Goal: Task Accomplishment & Management: Complete application form

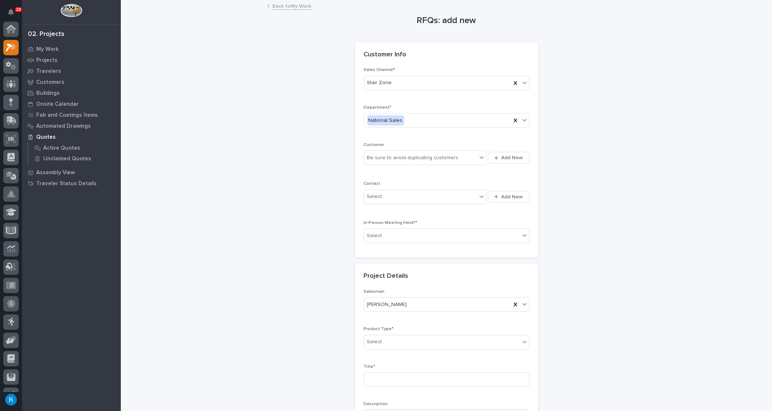
scroll to position [18, 0]
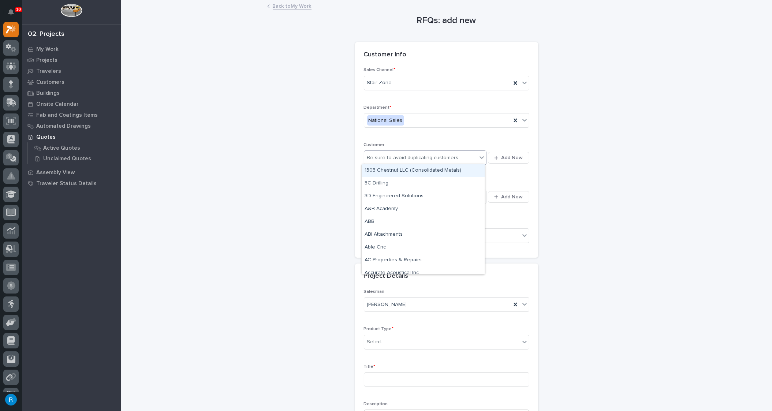
click at [458, 157] on div "Be sure to avoid duplicating customers" at bounding box center [420, 158] width 113 height 12
type input "******"
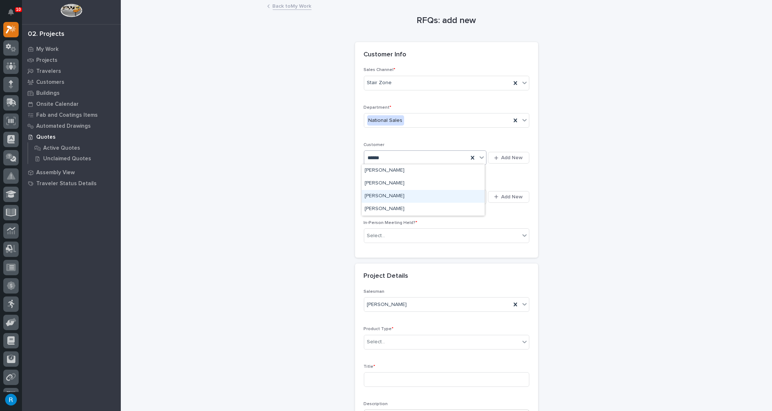
click at [381, 197] on div "[PERSON_NAME]" at bounding box center [423, 196] width 123 height 13
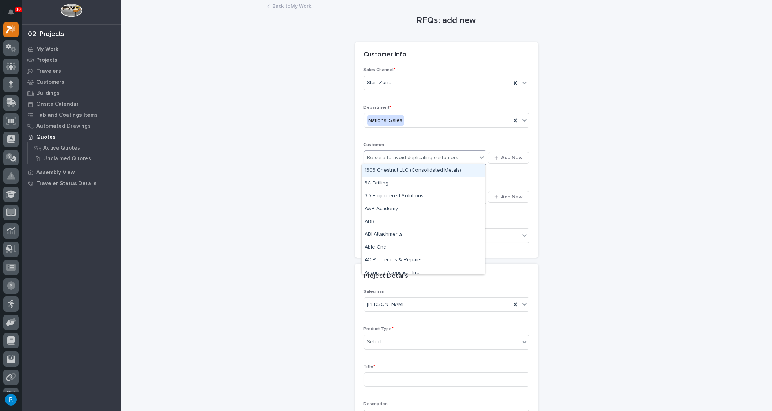
click at [471, 160] on div "Be sure to avoid duplicating customers" at bounding box center [420, 158] width 113 height 12
type input "******"
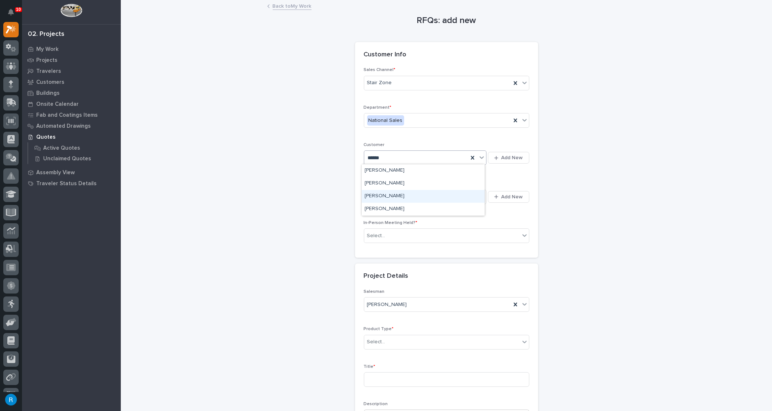
click at [376, 197] on div "[PERSON_NAME]" at bounding box center [423, 196] width 123 height 13
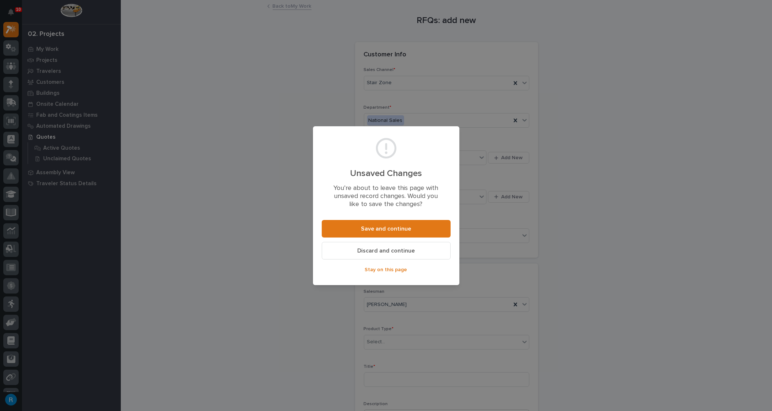
click at [382, 252] on span "Discard and continue" at bounding box center [385, 251] width 57 height 8
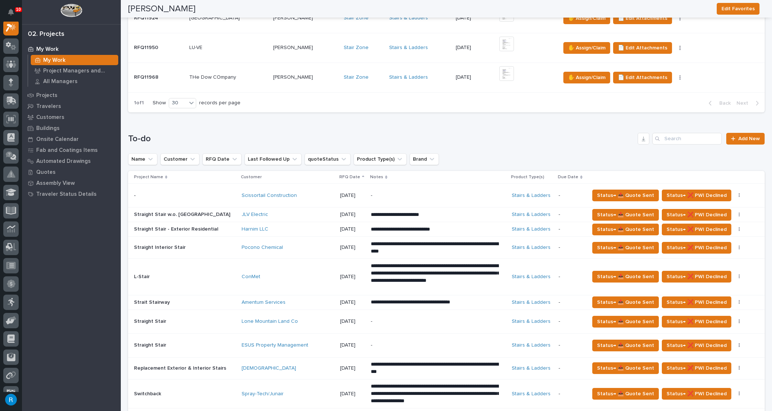
scroll to position [199, 0]
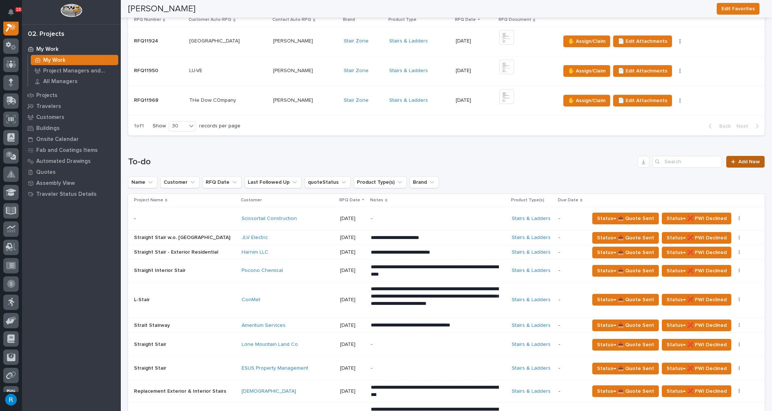
click at [739, 163] on span "Add New" at bounding box center [749, 161] width 22 height 5
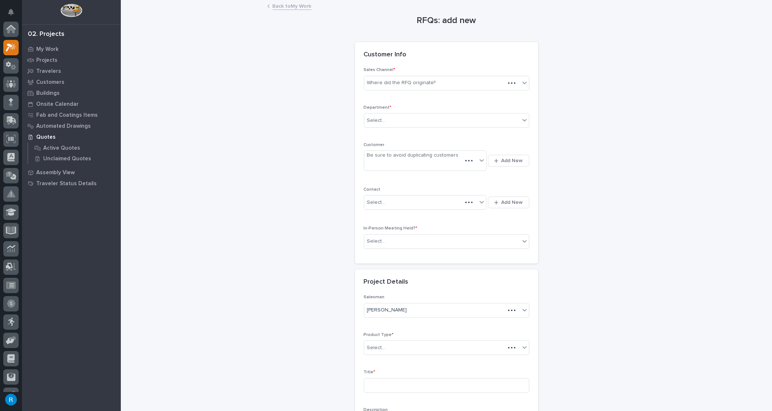
scroll to position [18, 0]
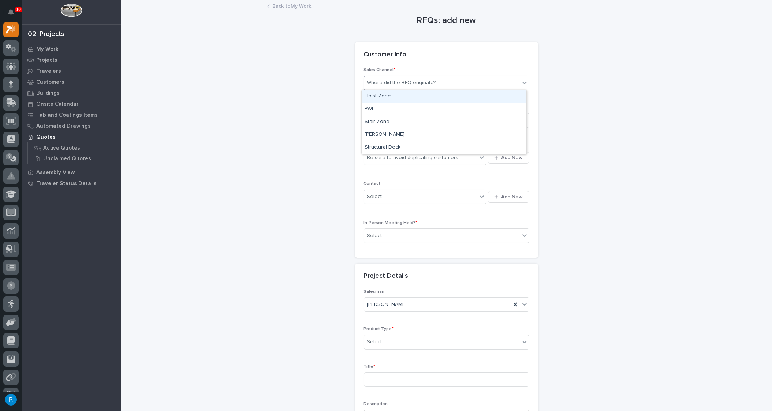
click at [388, 81] on div "Where did the RFQ originate?" at bounding box center [401, 83] width 69 height 8
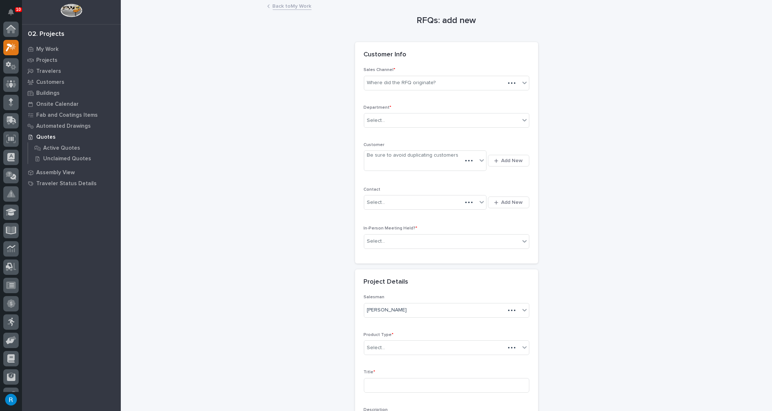
scroll to position [20, 0]
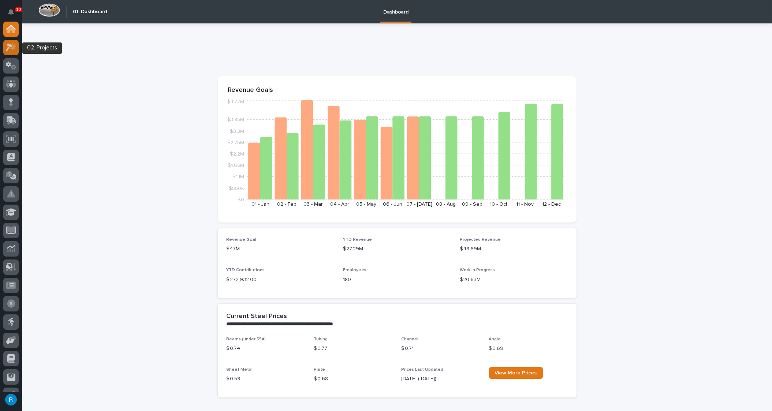
click at [9, 47] on icon at bounding box center [11, 47] width 11 height 8
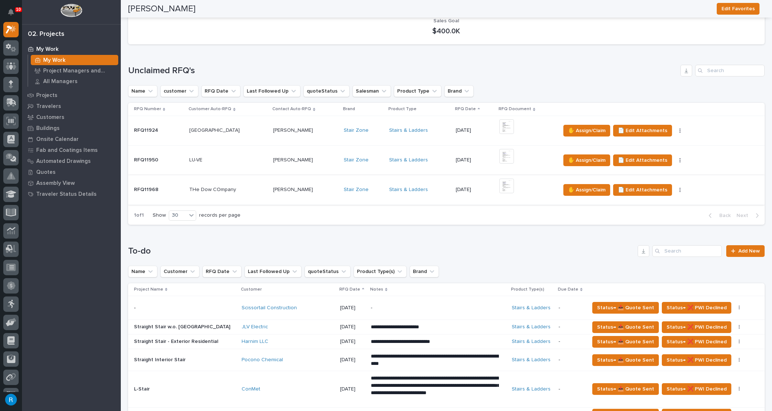
scroll to position [100, 0]
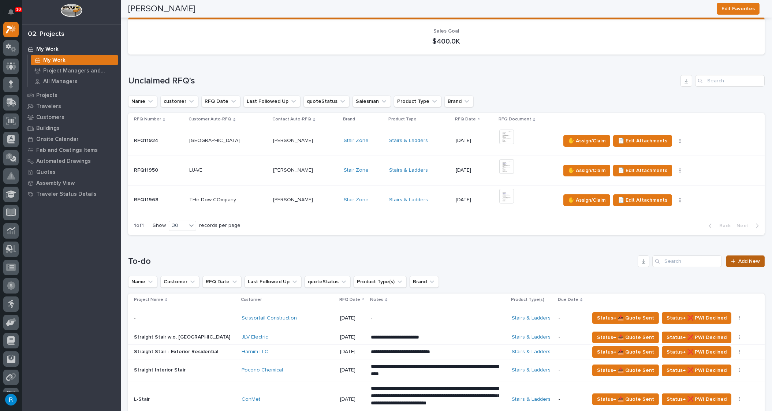
click at [743, 261] on span "Add New" at bounding box center [749, 261] width 22 height 5
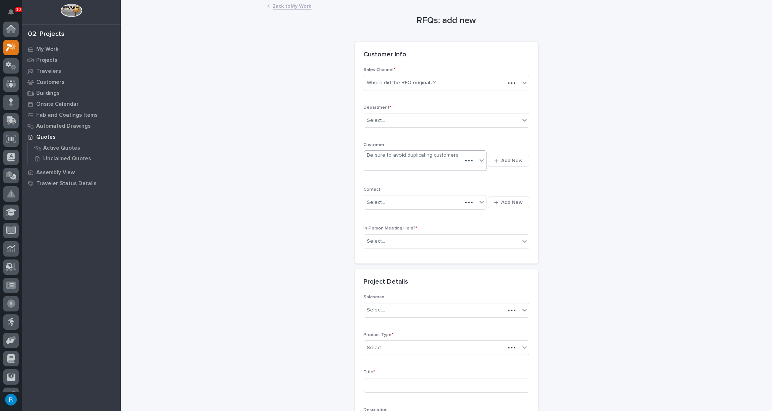
scroll to position [18, 0]
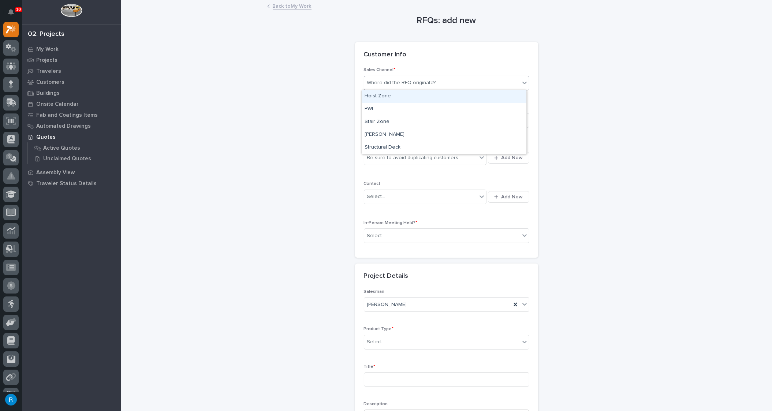
click at [403, 81] on div "Where did the RFQ originate?" at bounding box center [401, 83] width 69 height 8
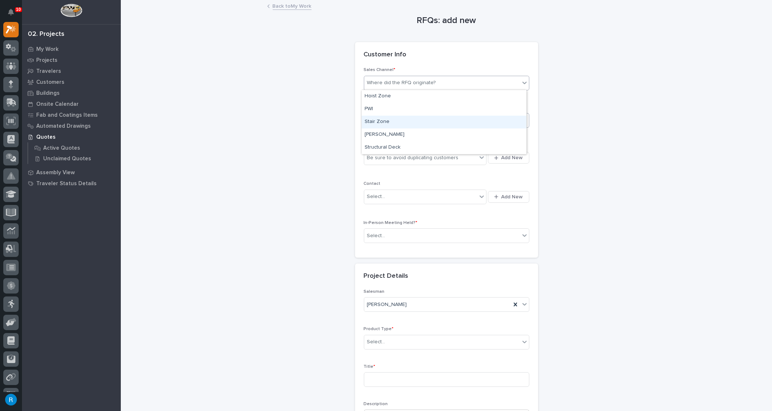
drag, startPoint x: 378, startPoint y: 115, endPoint x: 377, endPoint y: 123, distance: 8.5
click at [377, 123] on div "Stair Zone" at bounding box center [444, 122] width 165 height 13
click at [385, 119] on div "Select..." at bounding box center [442, 121] width 156 height 12
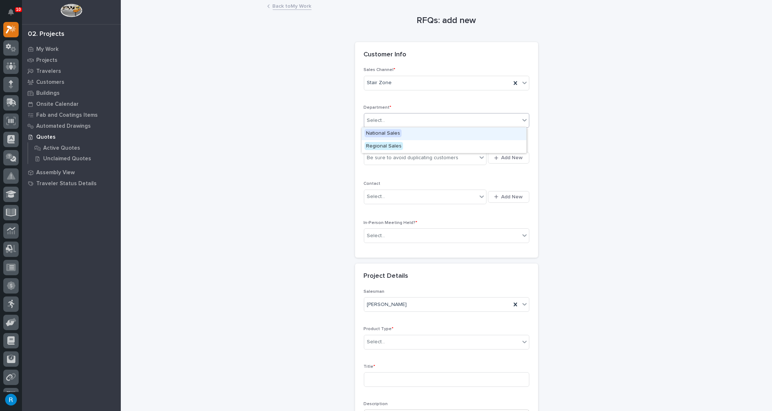
click at [380, 130] on span "National Sales" at bounding box center [383, 133] width 37 height 8
click at [460, 158] on div "Be sure to avoid duplicating customers" at bounding box center [420, 158] width 113 height 12
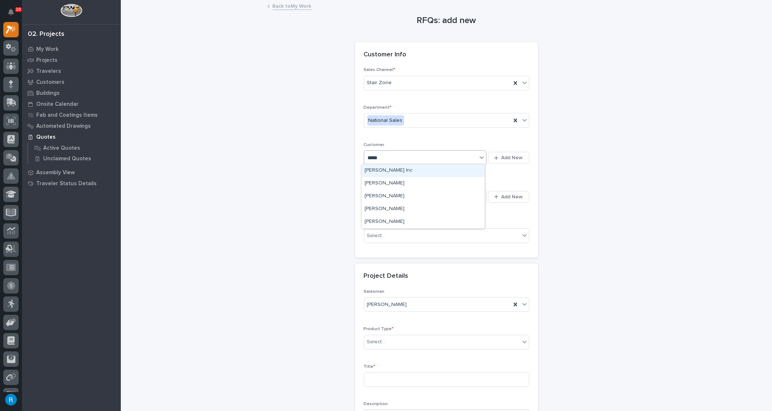
type input "******"
click at [395, 197] on div "[PERSON_NAME]" at bounding box center [423, 196] width 123 height 13
click at [462, 199] on div "Select..." at bounding box center [420, 197] width 113 height 12
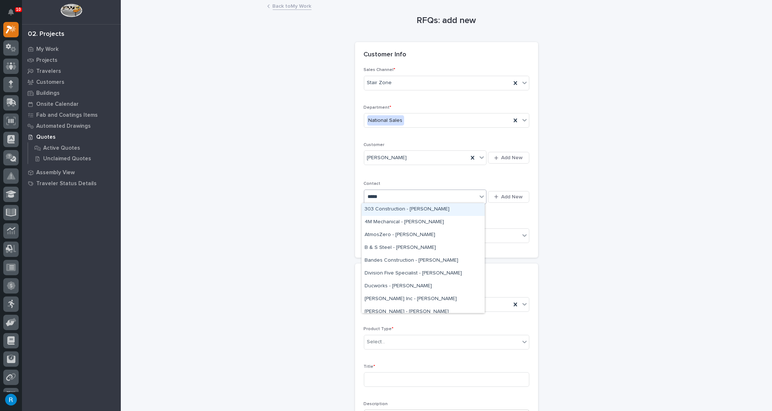
type input "******"
click at [386, 298] on div "[PERSON_NAME] - [PERSON_NAME]" at bounding box center [423, 299] width 123 height 13
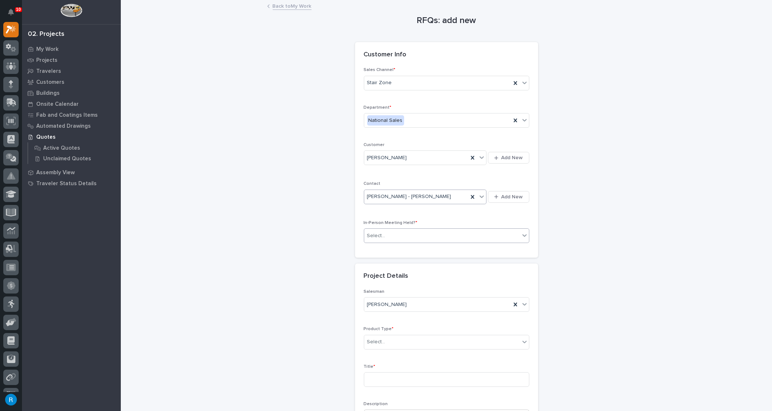
click at [394, 232] on div "Select..." at bounding box center [442, 236] width 156 height 12
click at [369, 260] on span "No" at bounding box center [370, 261] width 10 height 8
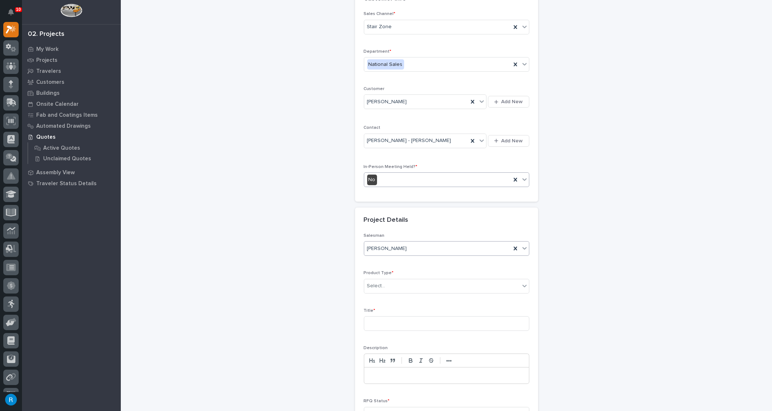
scroll to position [100, 0]
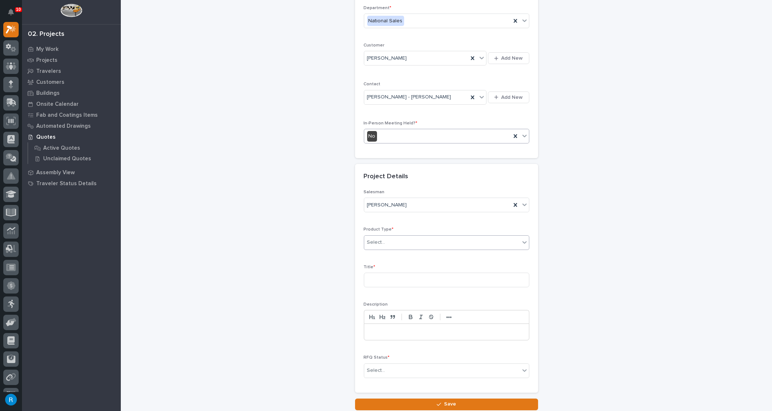
click at [380, 240] on div "Select..." at bounding box center [376, 243] width 18 height 8
type input "**********"
click at [379, 278] on input at bounding box center [446, 280] width 165 height 15
click at [410, 237] on div "Select..." at bounding box center [442, 242] width 156 height 12
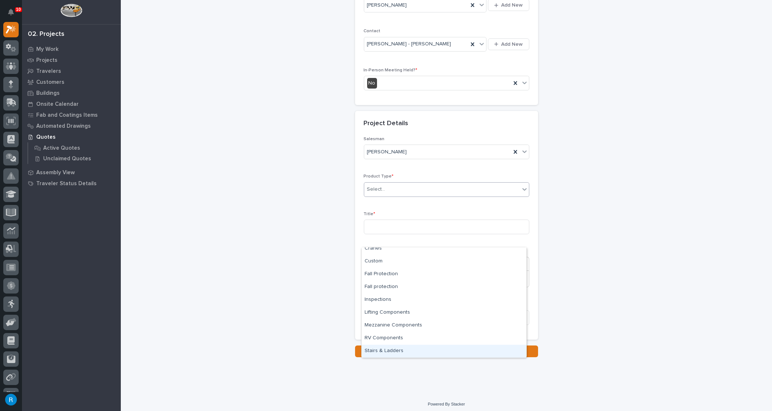
scroll to position [153, 0]
click at [388, 349] on div "Stairs & Ladders" at bounding box center [444, 351] width 165 height 13
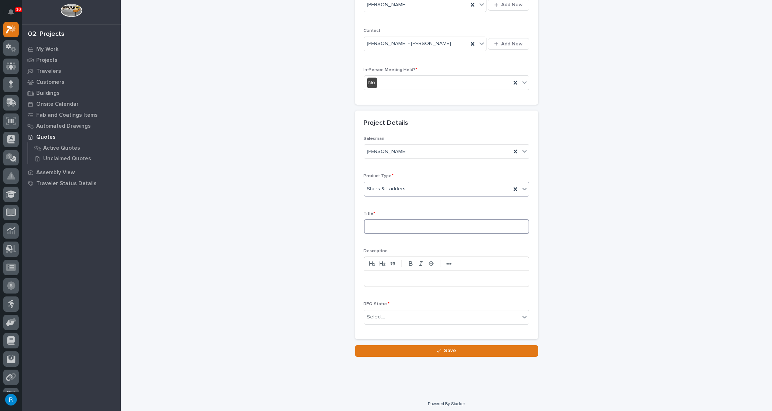
click at [372, 226] on input at bounding box center [446, 226] width 165 height 15
type input "Straight Stair 2-Tone"
click at [404, 314] on div "Select..." at bounding box center [442, 317] width 156 height 12
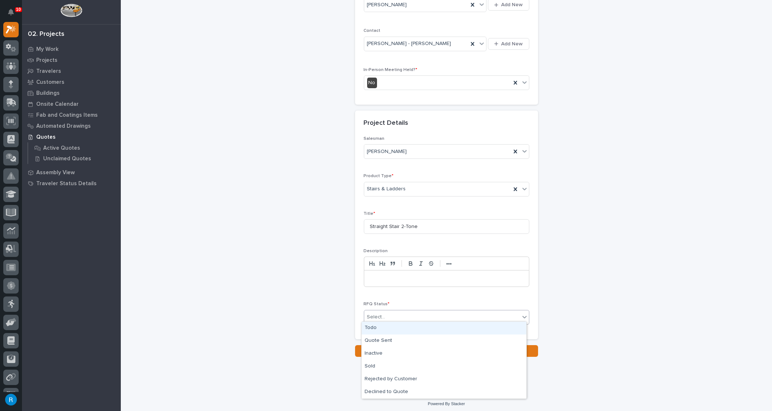
click at [381, 328] on div "Todo" at bounding box center [444, 328] width 165 height 13
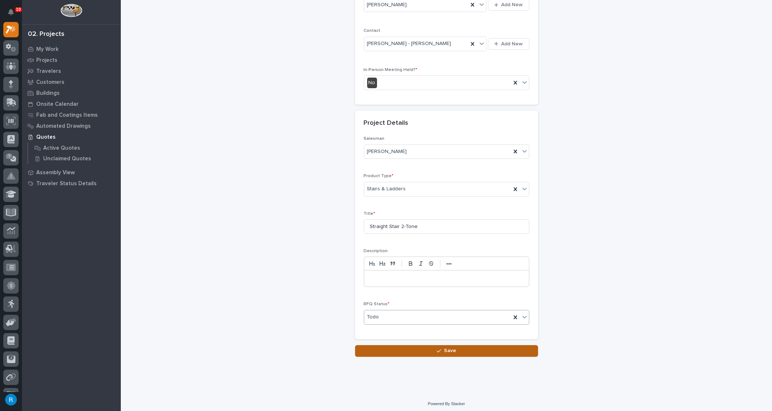
click at [447, 347] on span "Save" at bounding box center [450, 350] width 12 height 7
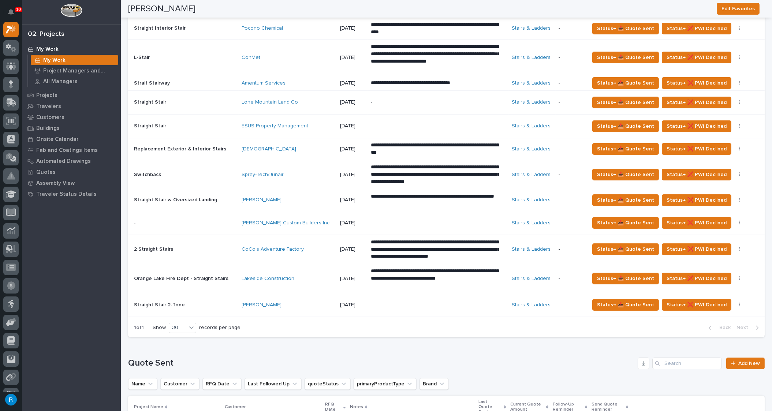
scroll to position [466, 0]
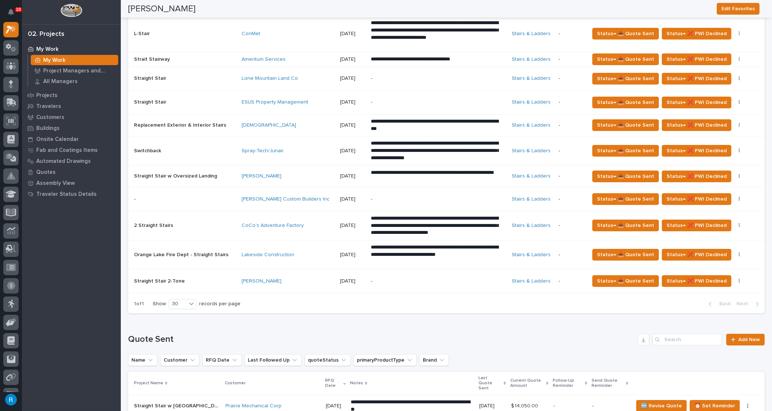
click at [410, 279] on p "-" at bounding box center [435, 281] width 128 height 6
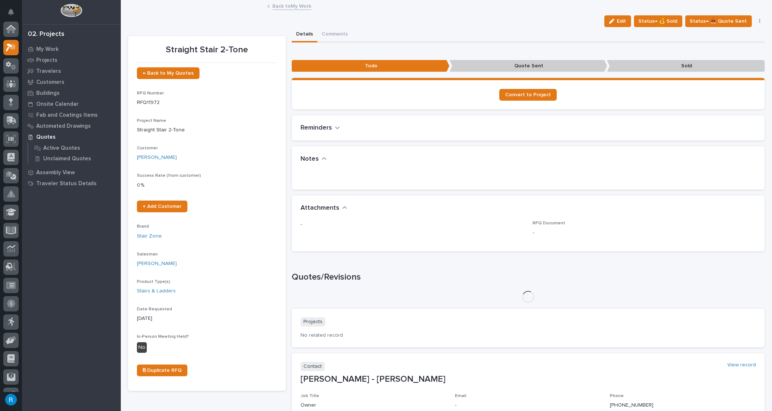
scroll to position [18, 0]
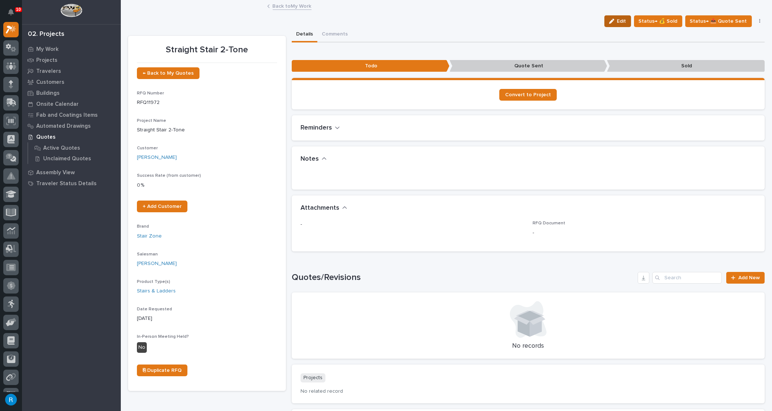
click at [624, 21] on span "Edit" at bounding box center [621, 21] width 9 height 7
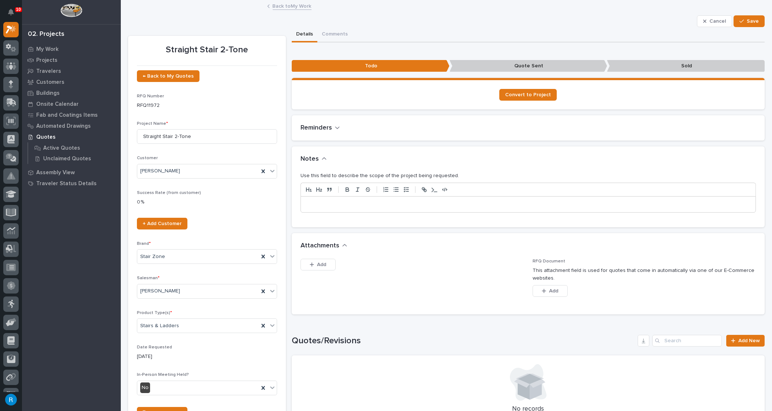
click at [307, 203] on p at bounding box center [528, 204] width 444 height 7
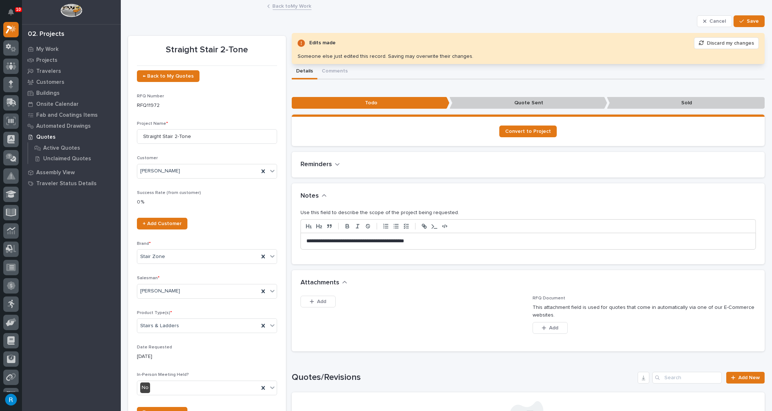
click at [370, 239] on p "**********" at bounding box center [526, 241] width 440 height 7
click at [463, 241] on p "**********" at bounding box center [526, 241] width 440 height 7
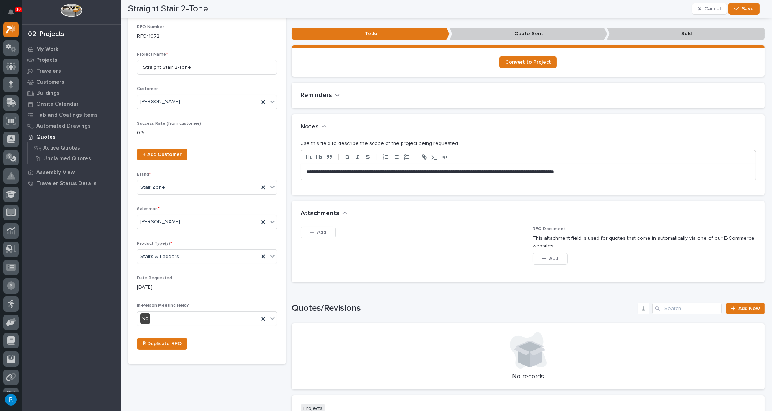
scroll to position [0, 0]
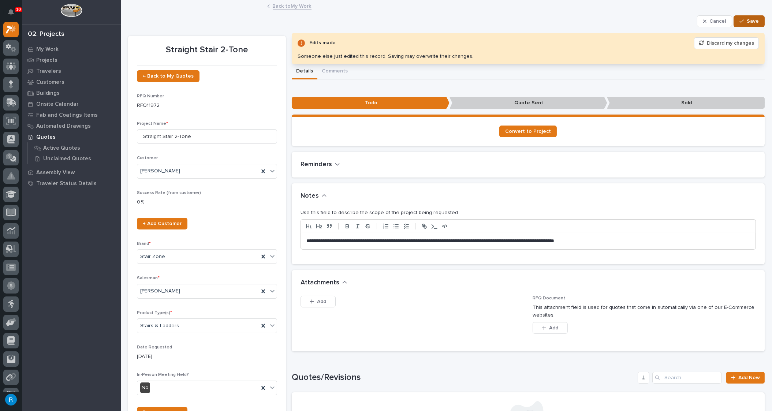
click at [751, 24] on span "Save" at bounding box center [753, 21] width 12 height 7
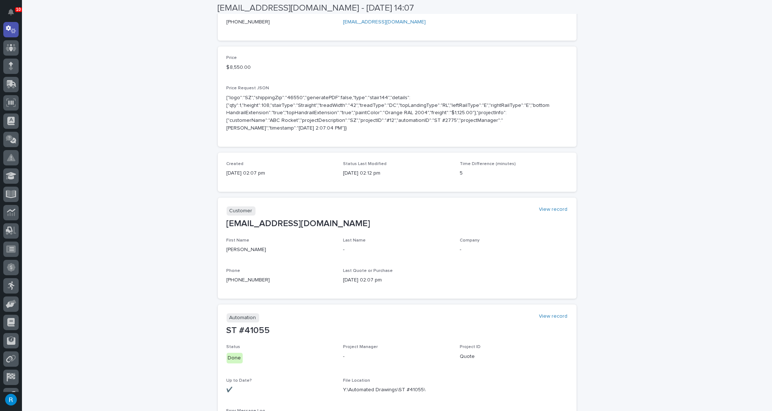
scroll to position [233, 0]
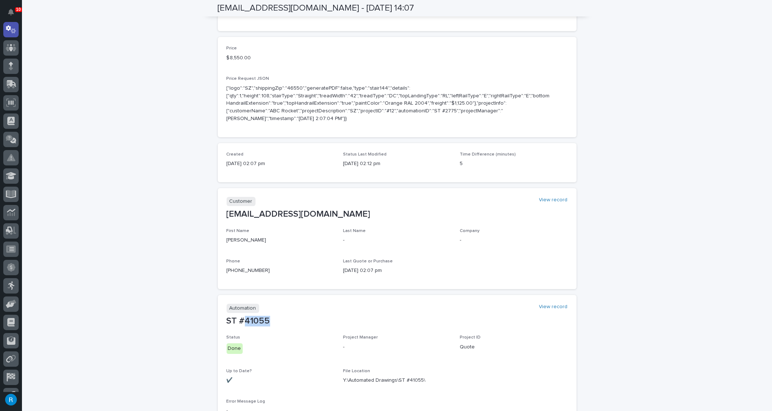
drag, startPoint x: 243, startPoint y: 313, endPoint x: 267, endPoint y: 311, distance: 24.2
click at [267, 316] on p "ST #41055" at bounding box center [397, 321] width 341 height 11
copy p "41055"
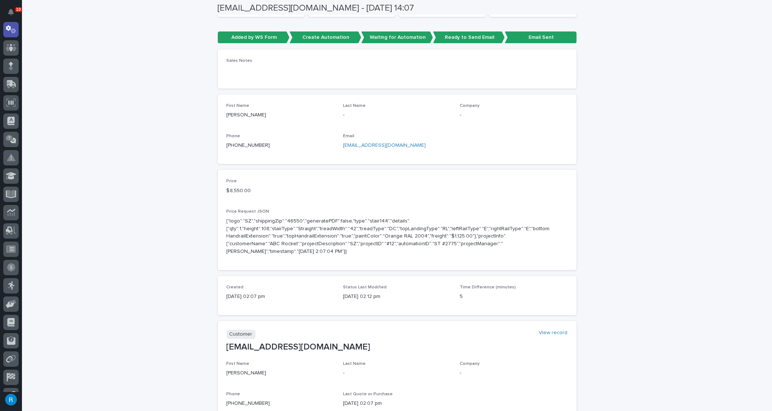
scroll to position [0, 0]
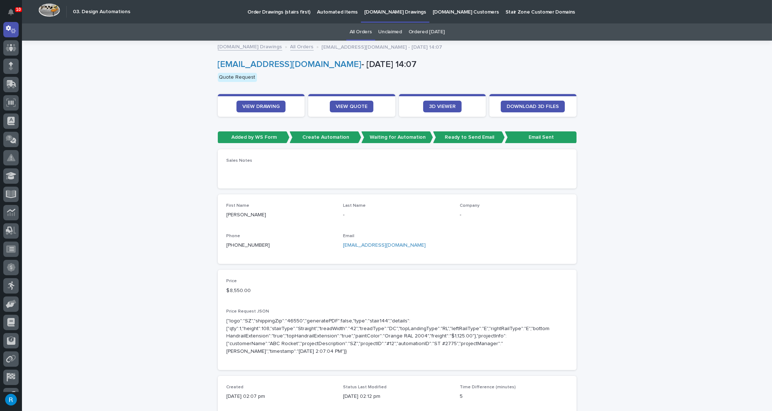
click at [320, 8] on p "Automated Items" at bounding box center [337, 7] width 40 height 15
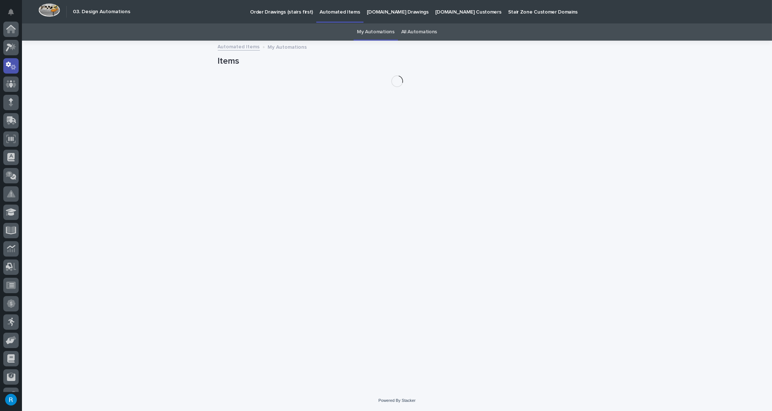
scroll to position [36, 0]
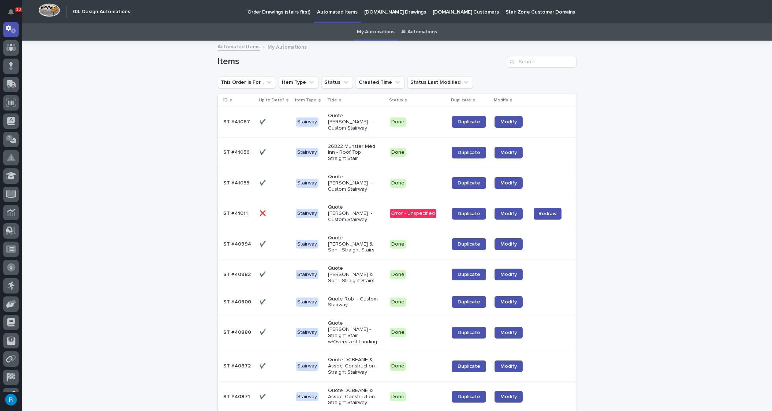
click at [275, 180] on p at bounding box center [275, 183] width 30 height 6
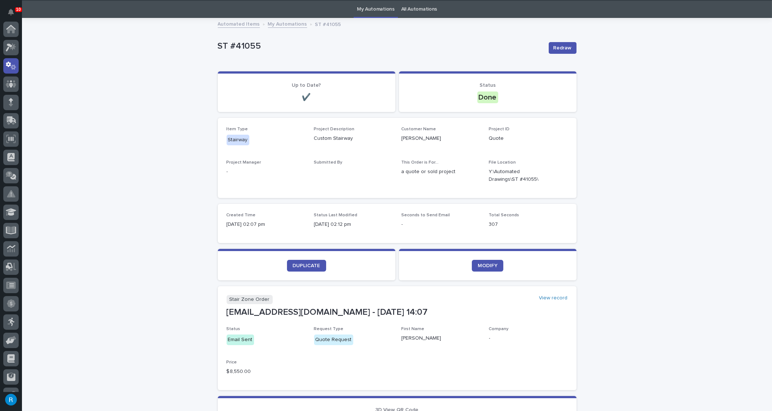
scroll to position [36, 0]
click at [301, 261] on link "DUPLICATE" at bounding box center [306, 266] width 39 height 12
